Goal: Information Seeking & Learning: Learn about a topic

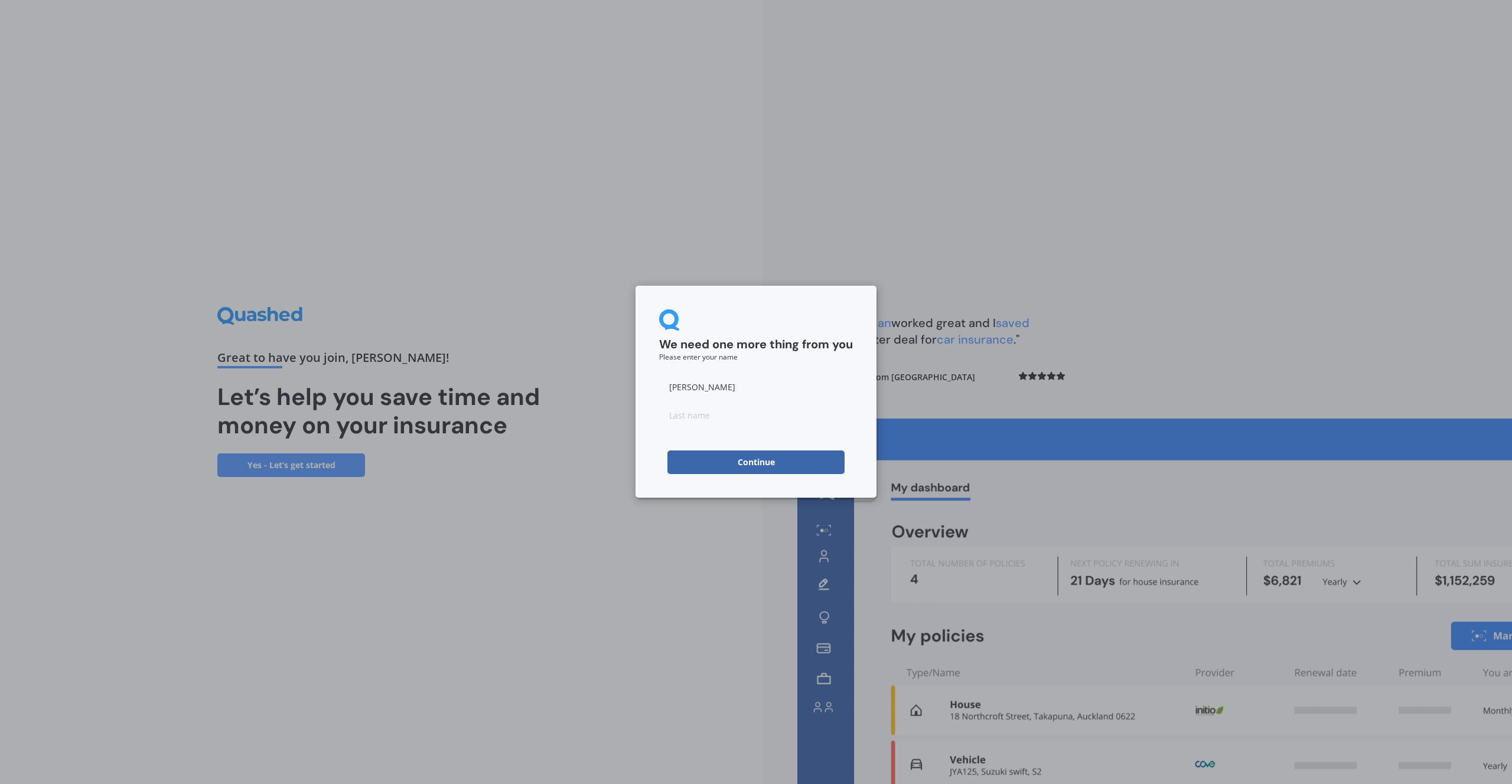
click at [766, 457] on button "Continue" at bounding box center [756, 462] width 177 height 24
type input "[PERSON_NAME]"
drag, startPoint x: 649, startPoint y: 439, endPoint x: 661, endPoint y: 447, distance: 14.4
click at [649, 439] on div "We need one more thing from you Please enter your name [PERSON_NAME] Continue" at bounding box center [756, 391] width 241 height 212
click at [702, 449] on form "We need one more thing from you Please enter your name [PERSON_NAME] Continue" at bounding box center [756, 391] width 194 height 165
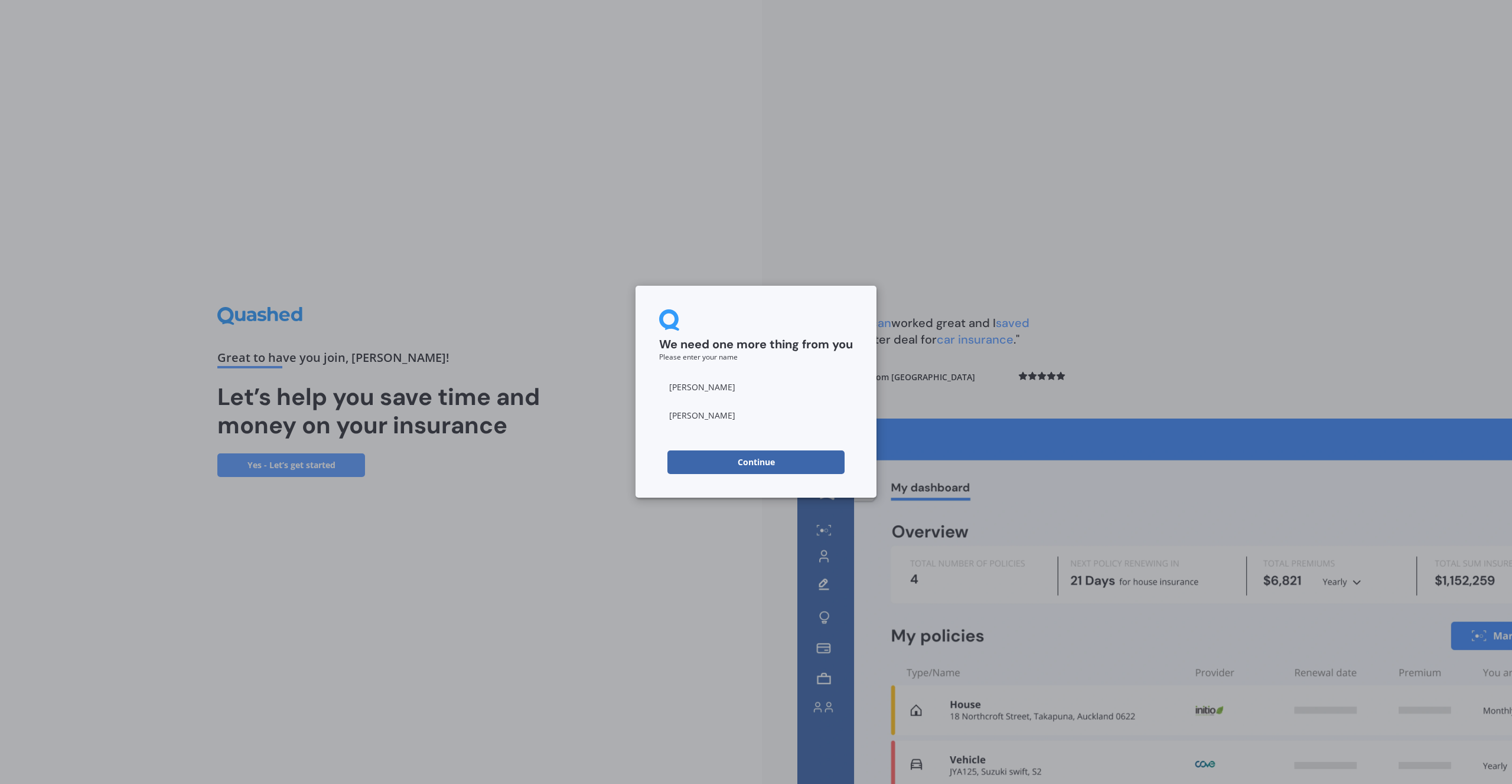
click at [710, 454] on button "Continue" at bounding box center [756, 462] width 177 height 24
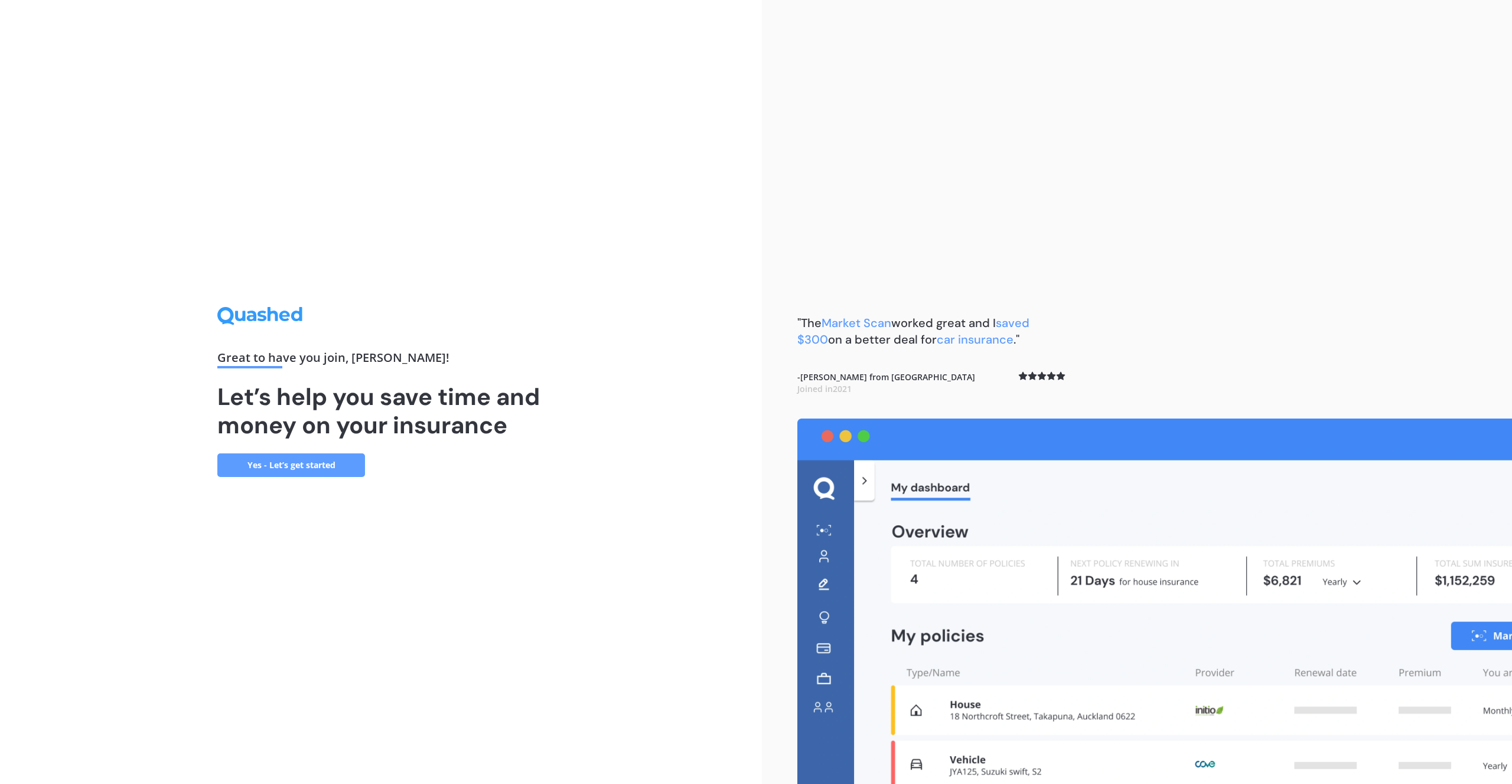
click at [353, 462] on link "Yes - Let’s get started" at bounding box center [291, 465] width 148 height 24
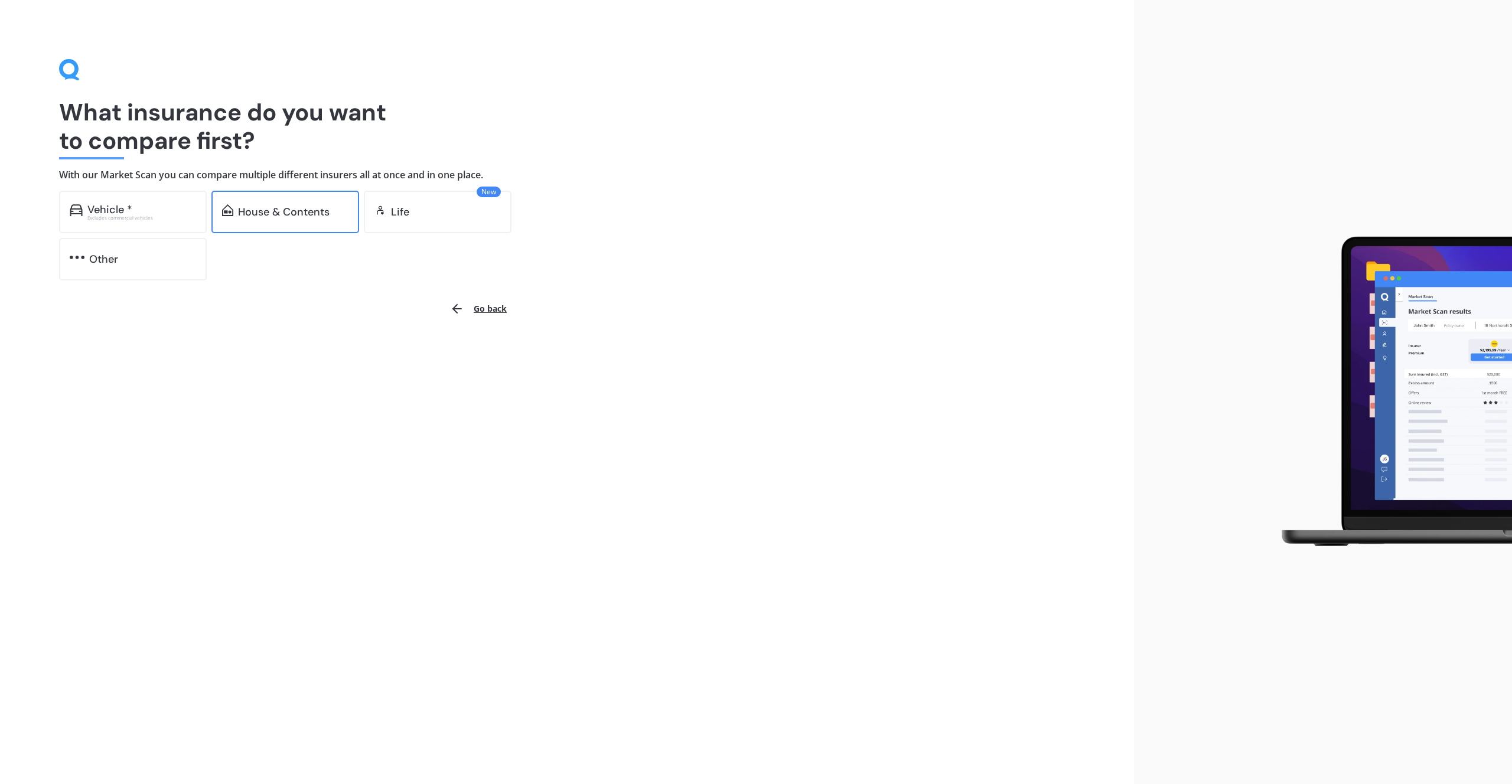
click at [243, 219] on div "House & Contents" at bounding box center [285, 212] width 148 height 42
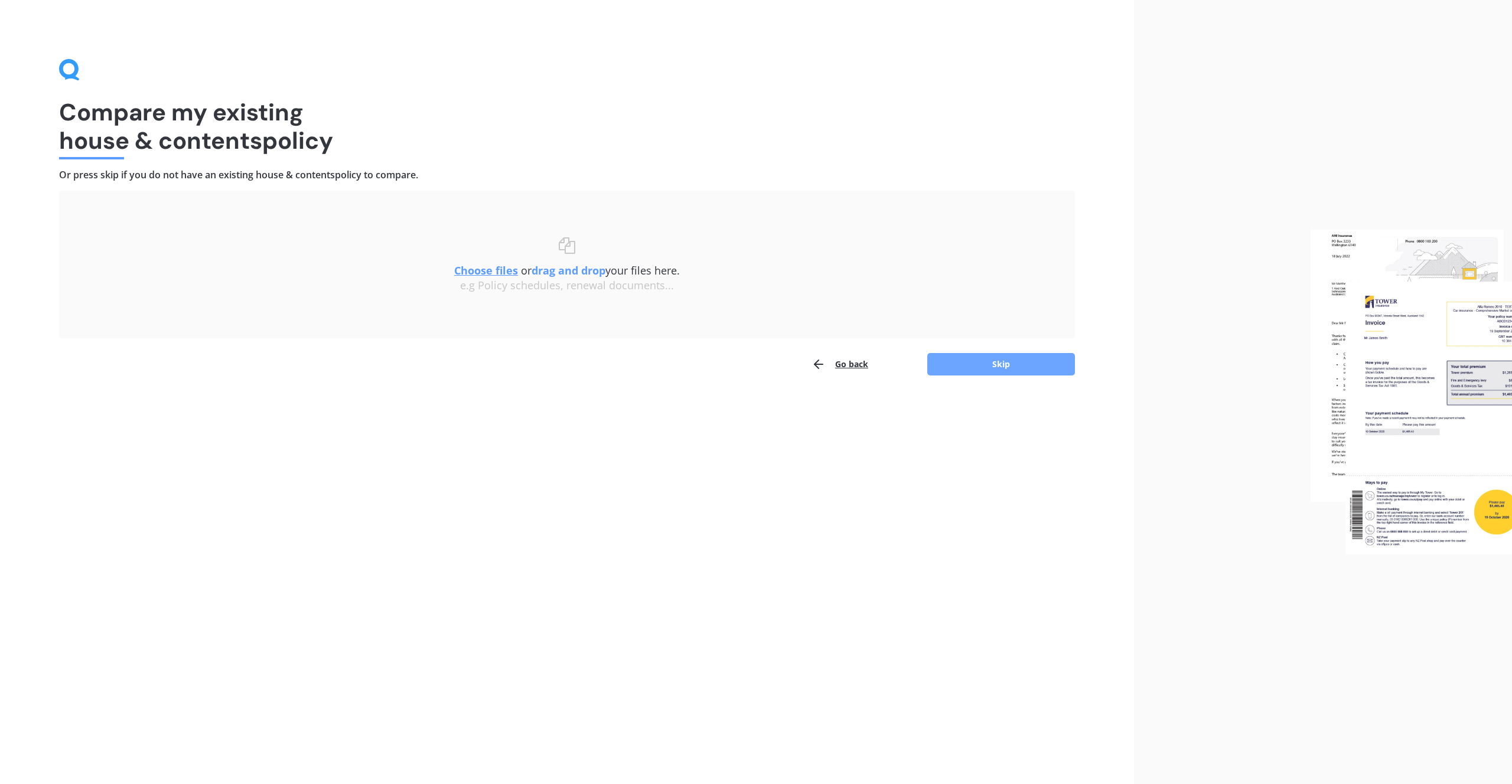
click at [996, 364] on button "Skip" at bounding box center [1001, 364] width 148 height 22
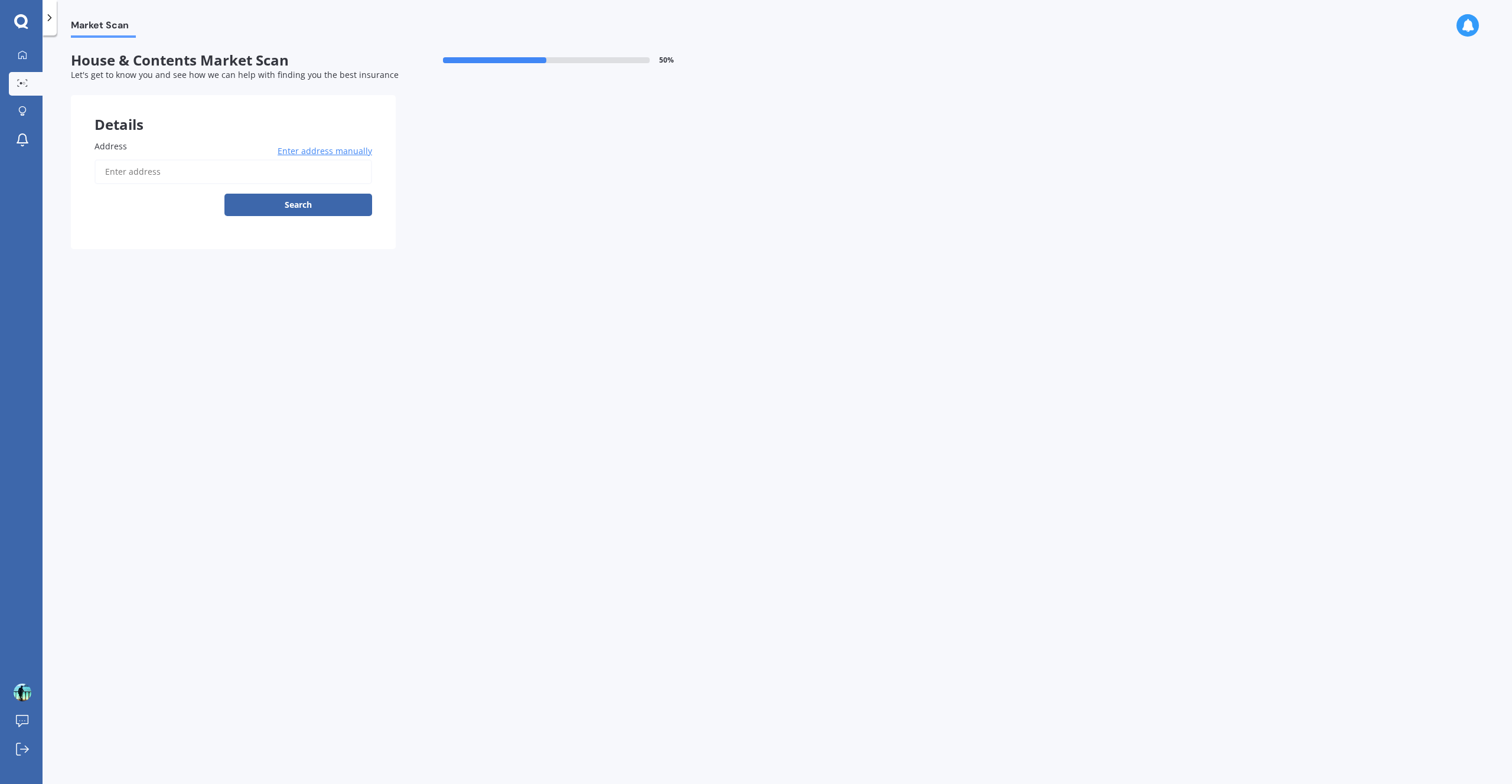
click at [221, 160] on input "Address" at bounding box center [233, 172] width 278 height 25
type input "[STREET_ADDRESS][PERSON_NAME]"
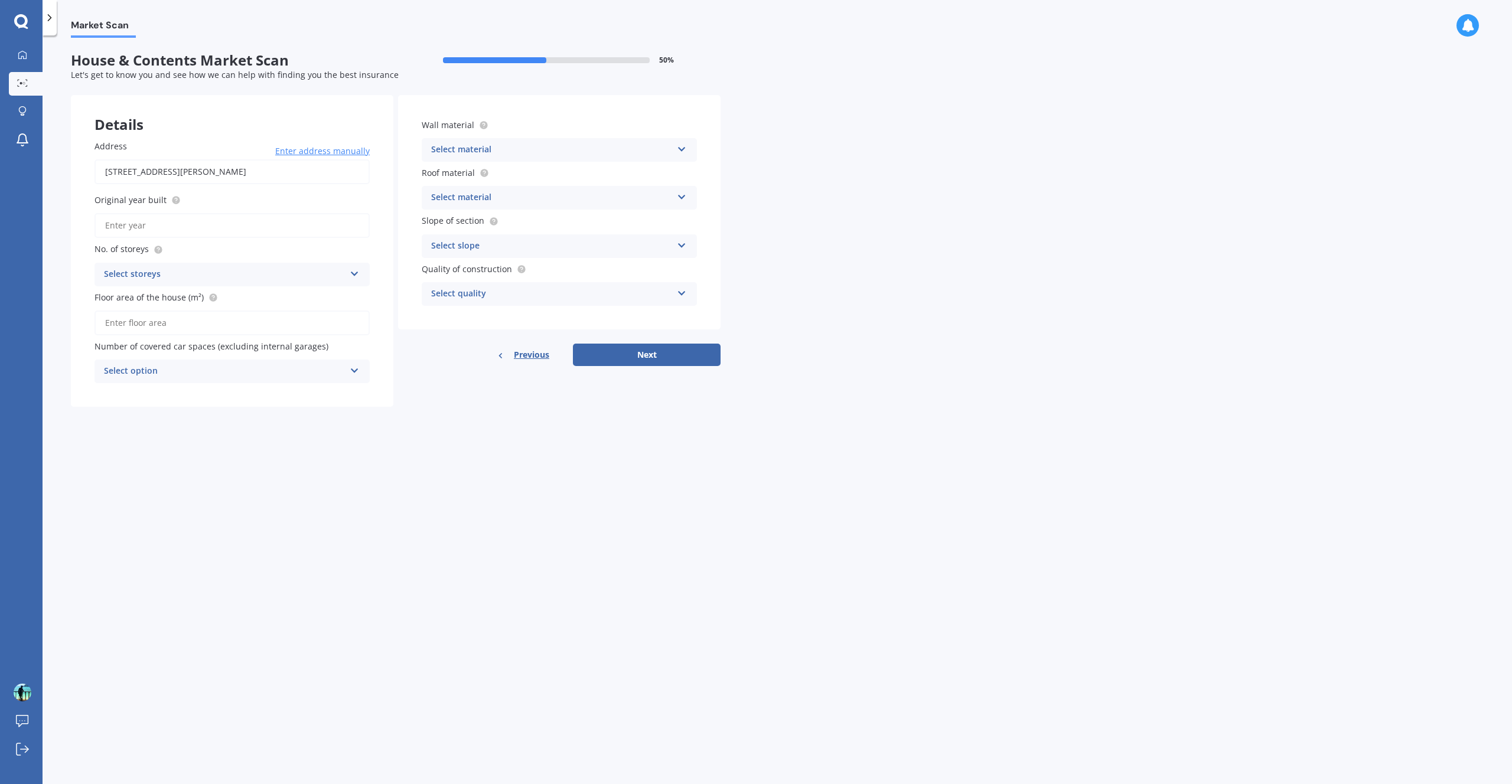
drag, startPoint x: 663, startPoint y: 367, endPoint x: 496, endPoint y: 411, distance: 172.7
click at [605, 439] on div "Market Scan House & Contents Market Scan 50 % Let's get to know you and see how…" at bounding box center [777, 412] width 1469 height 749
click at [230, 317] on input "Floor area of the house (m²)" at bounding box center [232, 323] width 275 height 25
type input "70"
click at [612, 358] on button "Next" at bounding box center [647, 355] width 148 height 22
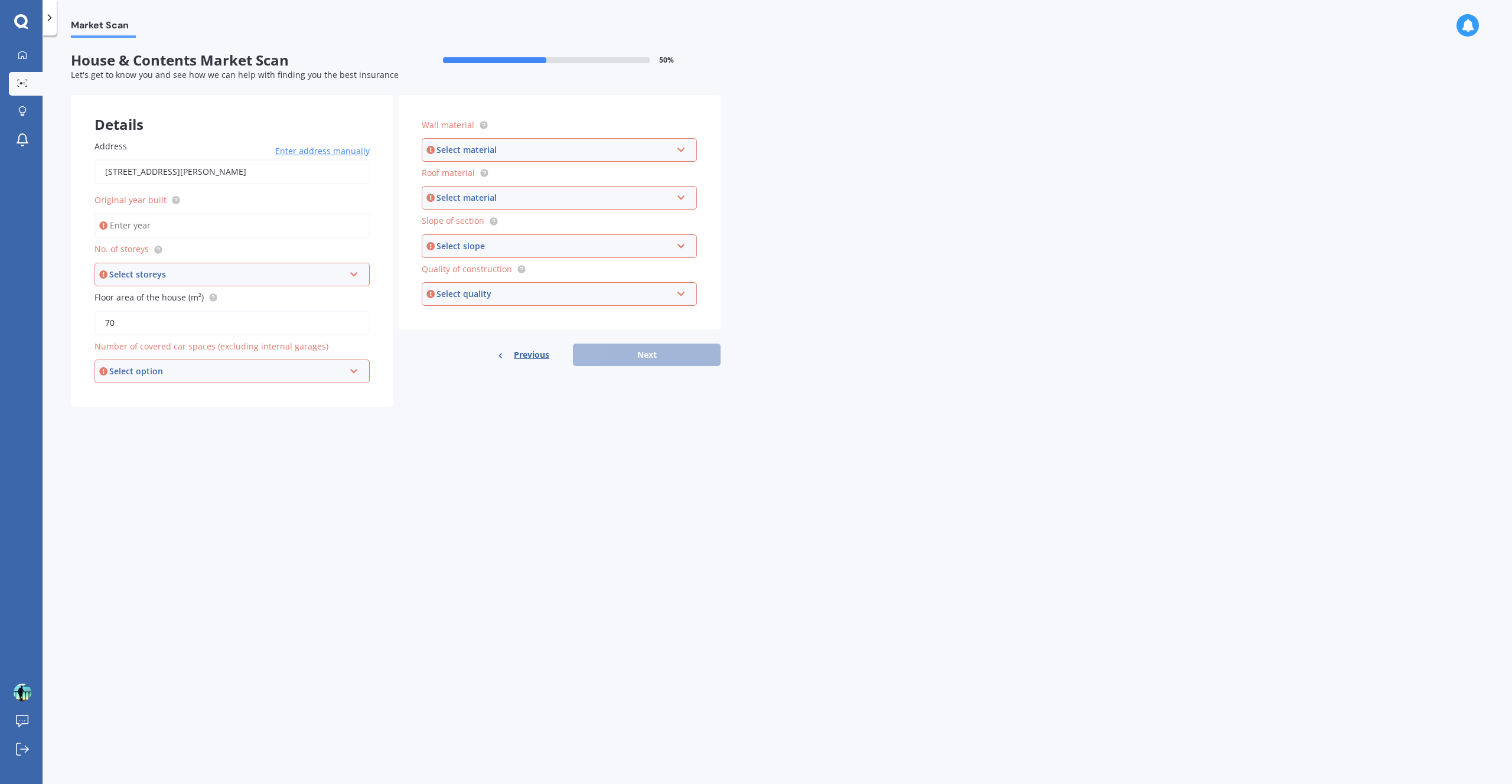
click at [511, 416] on form "House & Contents Market Scan 50 % Let's get to know you and see how we can help…" at bounding box center [395, 234] width 649 height 364
click at [53, 19] on icon at bounding box center [49, 17] width 12 height 12
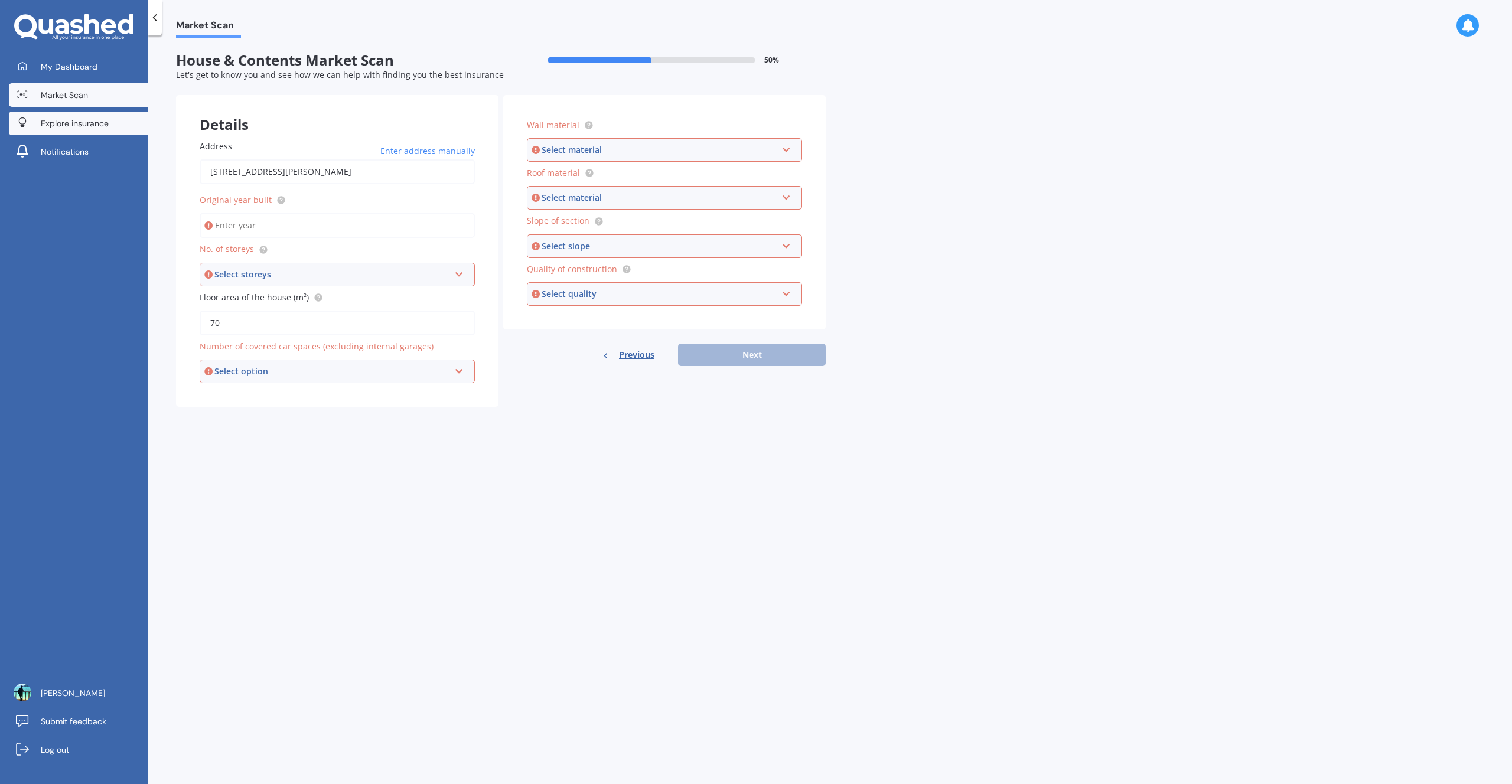
click at [87, 124] on span "Explore insurance" at bounding box center [75, 123] width 68 height 12
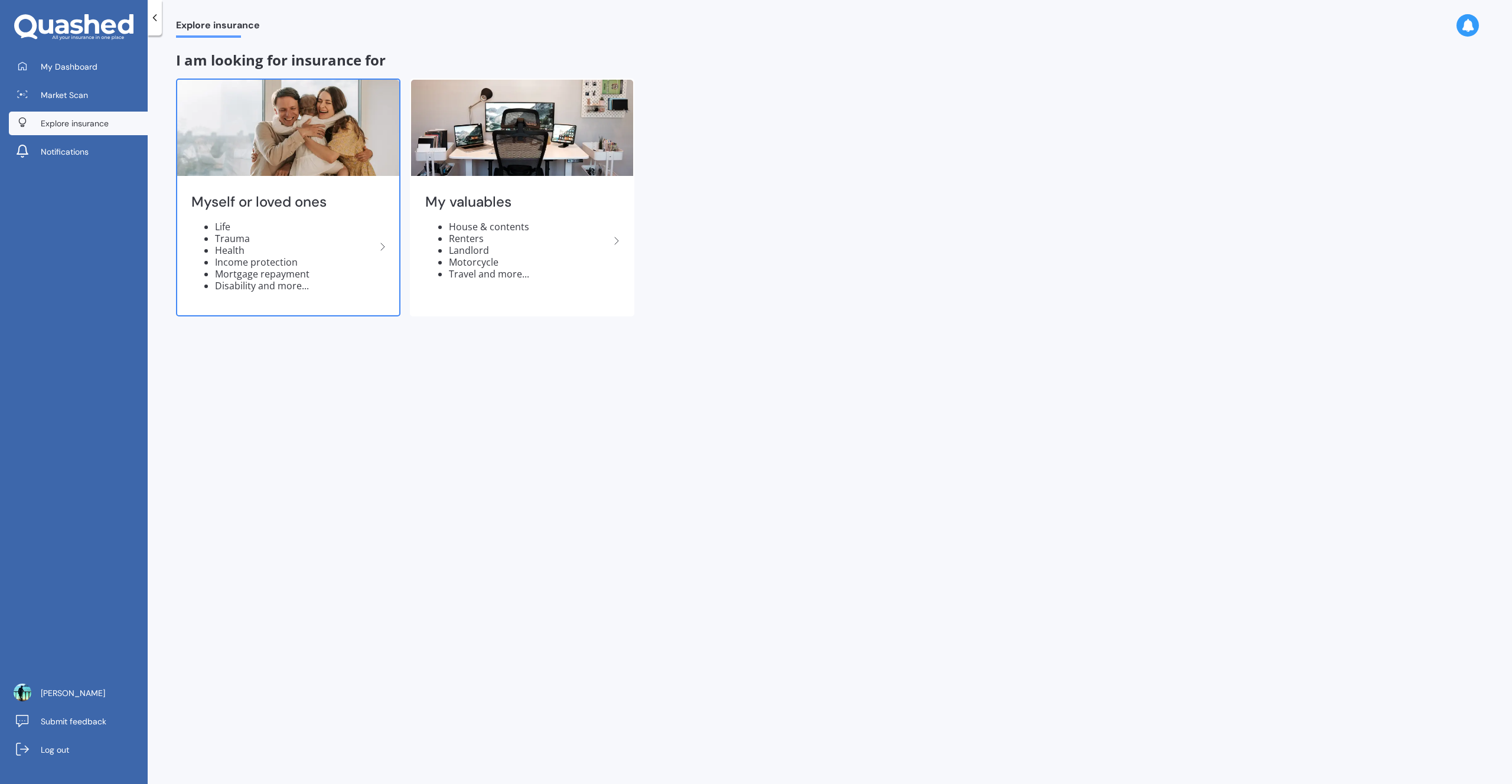
click at [347, 205] on h2 "Myself or loved ones" at bounding box center [283, 202] width 184 height 18
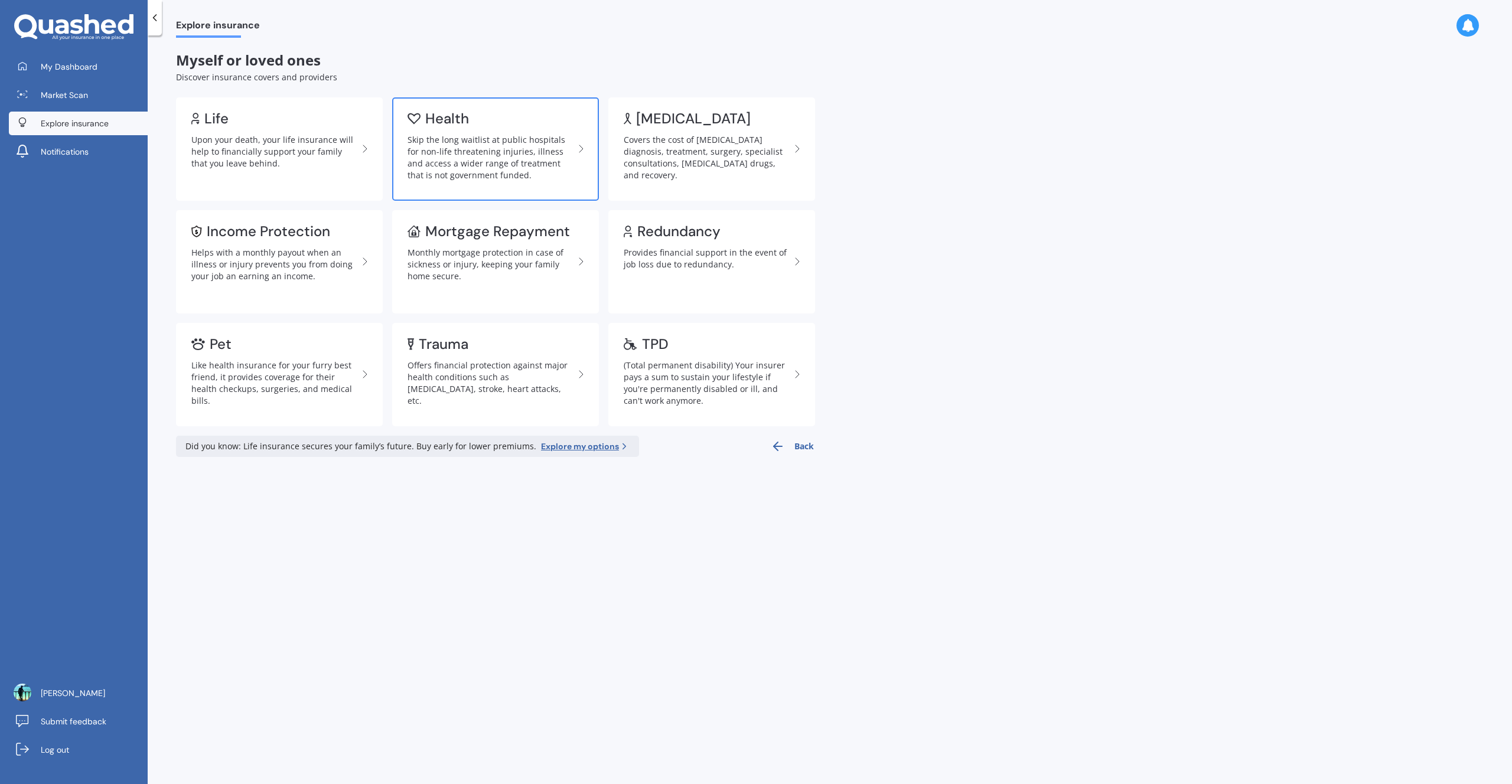
click at [442, 166] on div "Skip the long waitlist at public hospitals for non-life threatening injuries, i…" at bounding box center [491, 158] width 167 height 47
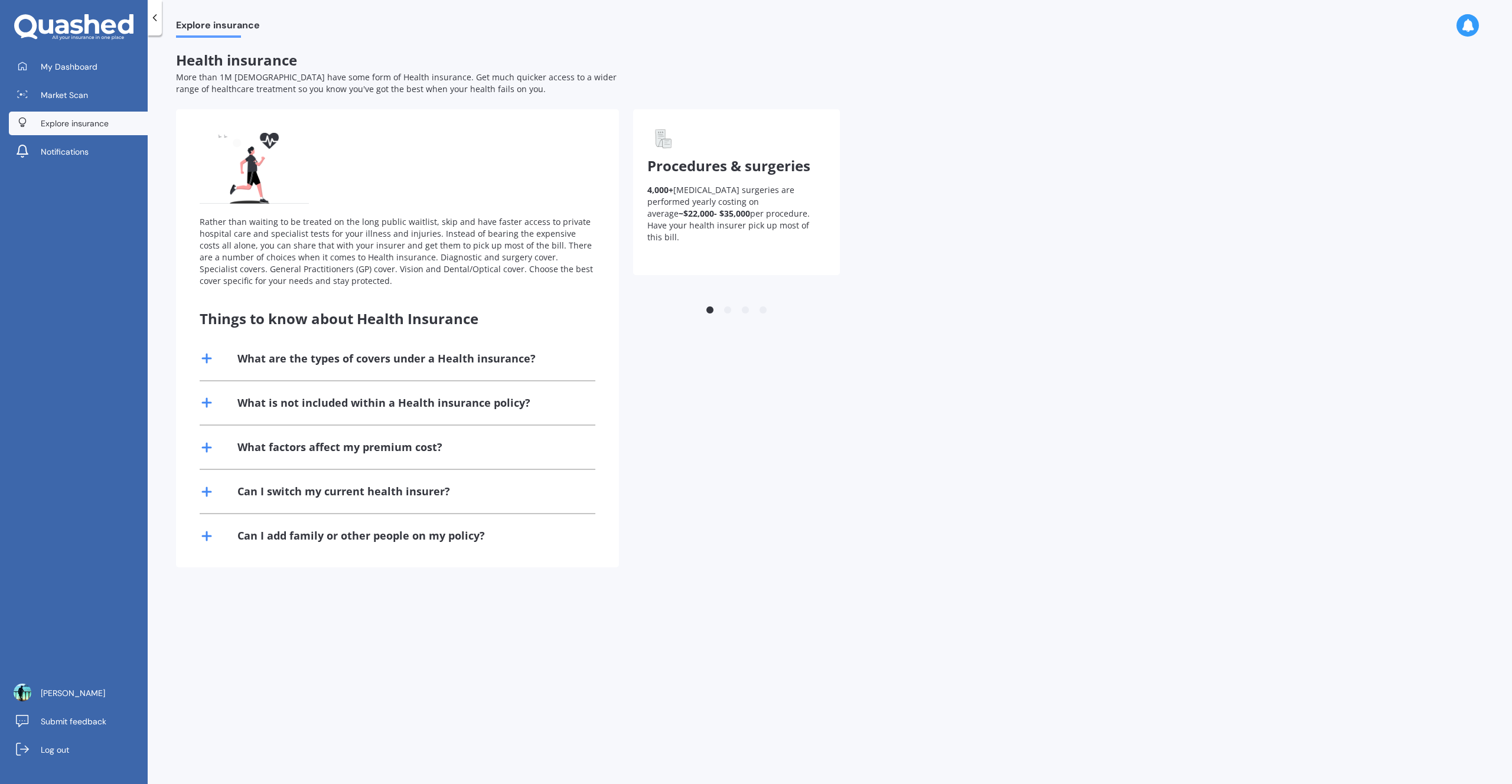
click at [395, 360] on div "What are the types of covers under a Health insurance?" at bounding box center [387, 358] width 298 height 15
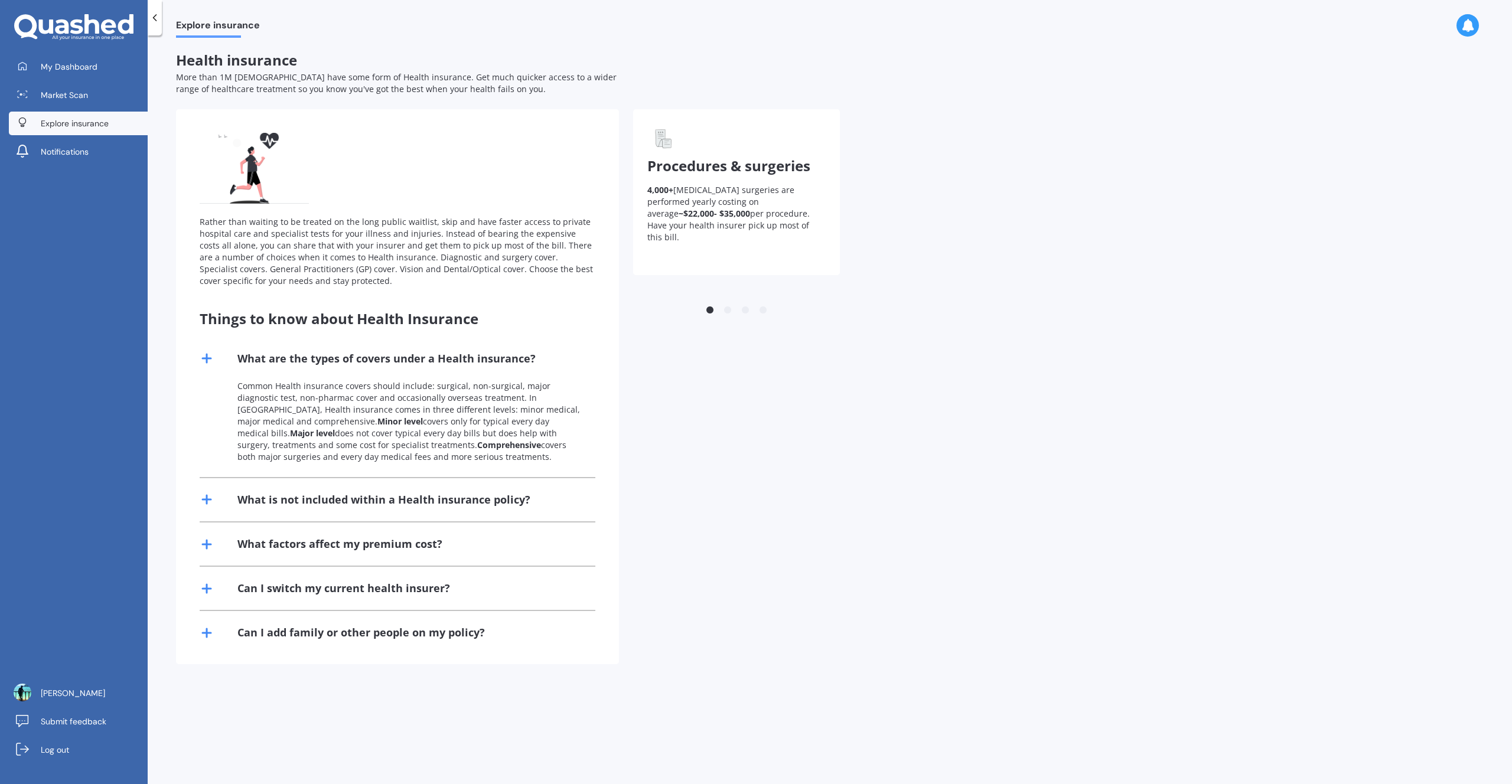
click at [395, 360] on div "What are the types of covers under a Health insurance?" at bounding box center [387, 358] width 298 height 15
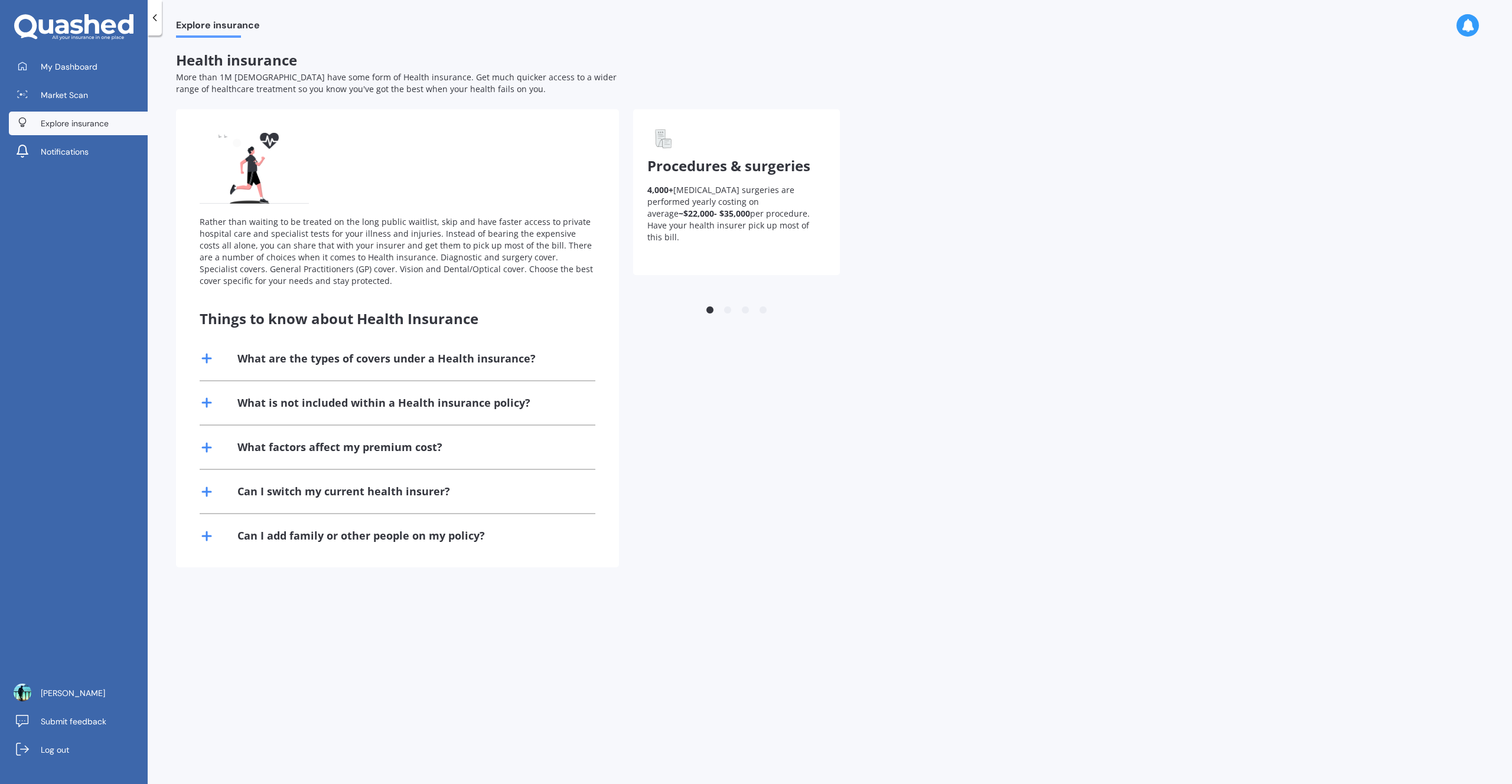
click at [87, 22] on icon at bounding box center [92, 24] width 15 height 19
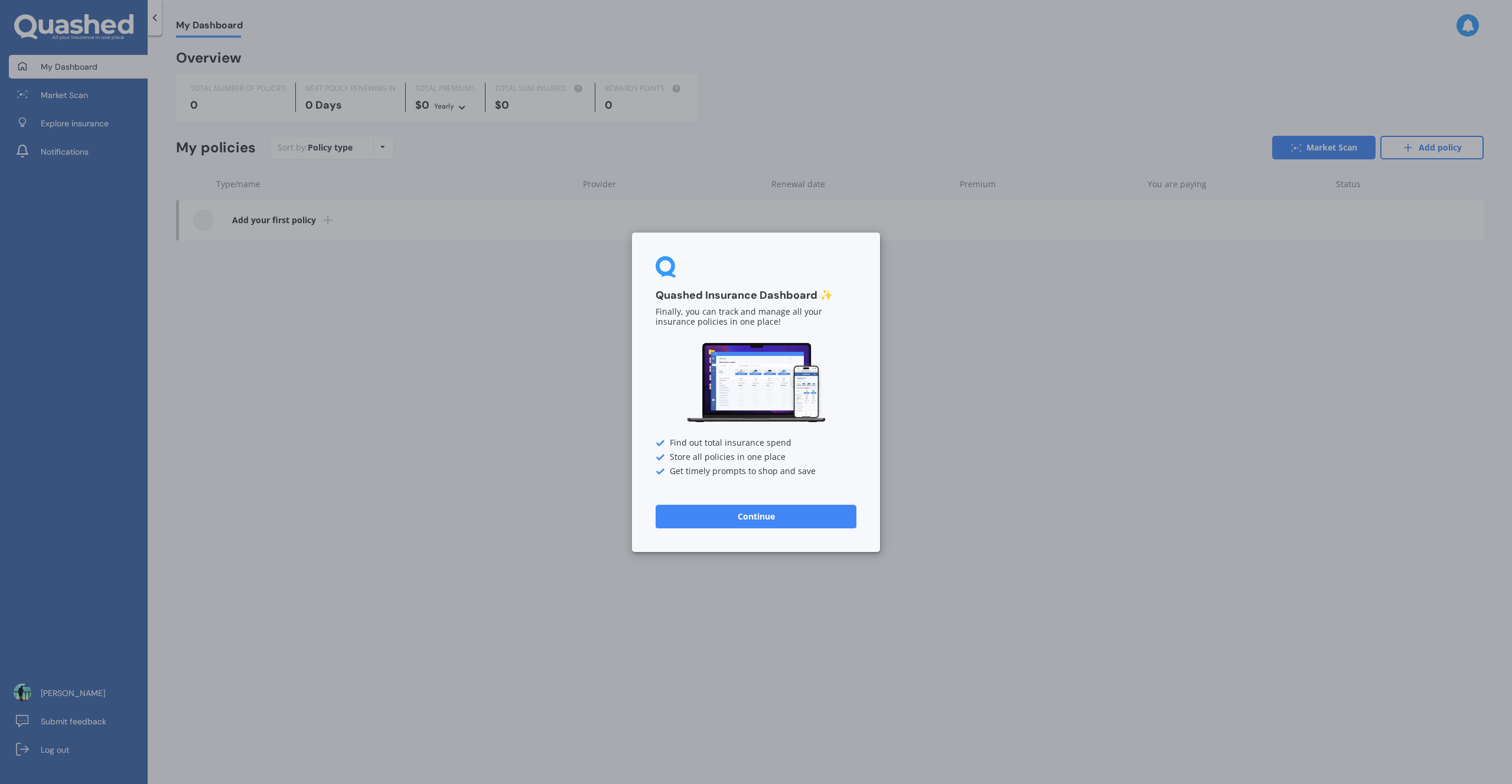
drag, startPoint x: 809, startPoint y: 504, endPoint x: 813, endPoint y: 511, distance: 8.1
click at [809, 504] on div "Quashed Insurance Dashboard ✨ Finally, you can track and manage all your insura…" at bounding box center [756, 392] width 248 height 319
click at [812, 513] on button "Continue" at bounding box center [756, 516] width 201 height 24
